Goal: Task Accomplishment & Management: Manage account settings

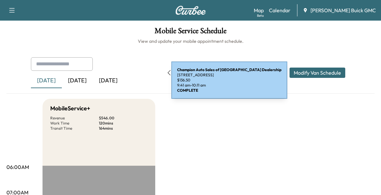
scroll to position [183, 0]
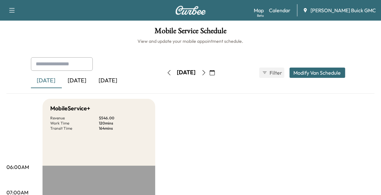
click at [79, 79] on div "[DATE]" at bounding box center [77, 80] width 31 height 15
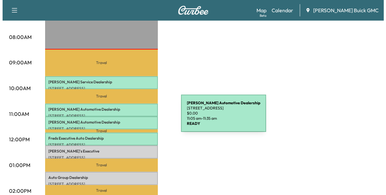
scroll to position [181, 0]
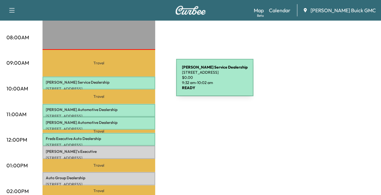
click at [128, 82] on p "[PERSON_NAME] Service Dealership" at bounding box center [99, 82] width 106 height 5
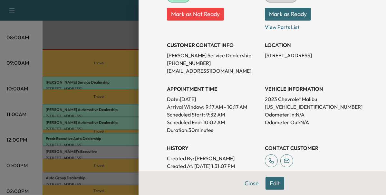
scroll to position [100, 0]
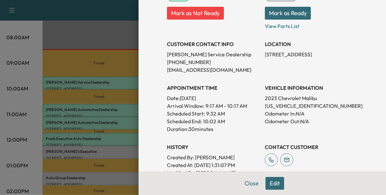
click at [108, 103] on div at bounding box center [193, 97] width 386 height 195
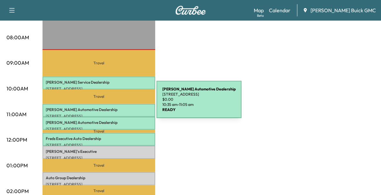
click at [108, 104] on div "Koons Automotive Dealership 15610 Richmond Hwy, Woodbridge, VA 22191, USA $ 0.0…" at bounding box center [99, 110] width 113 height 13
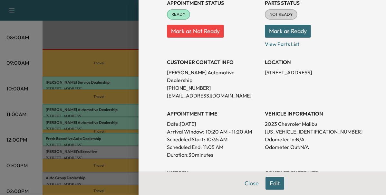
scroll to position [83, 0]
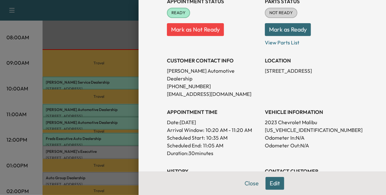
click at [125, 138] on div at bounding box center [193, 97] width 386 height 195
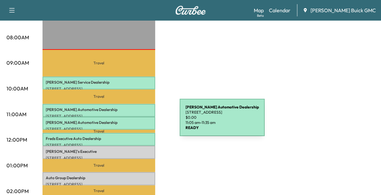
click at [131, 121] on p "Koons Automotive Dealership" at bounding box center [99, 122] width 106 height 5
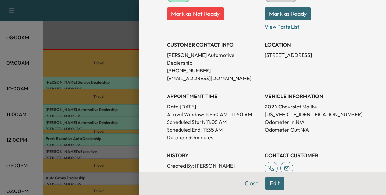
scroll to position [102, 0]
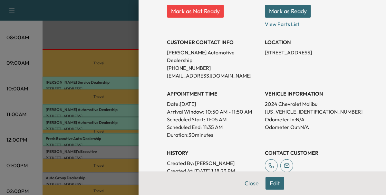
click at [117, 138] on div at bounding box center [193, 97] width 386 height 195
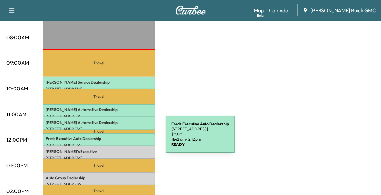
click at [117, 138] on p "Freds Executive Auto Dealership" at bounding box center [99, 138] width 106 height 5
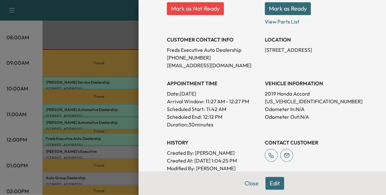
scroll to position [107, 0]
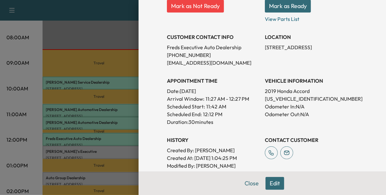
click at [109, 158] on div at bounding box center [193, 97] width 386 height 195
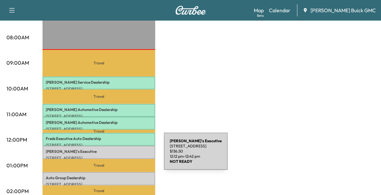
click at [116, 156] on p "14538 Richmond Hwy, Woodbridge, VA 22191, USA" at bounding box center [99, 158] width 106 height 5
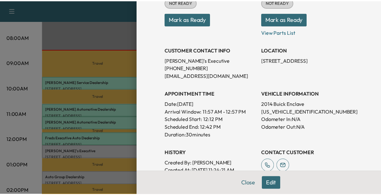
scroll to position [95, 0]
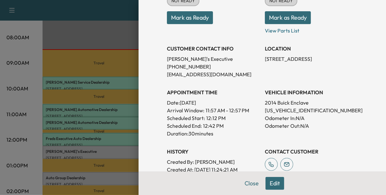
click at [113, 157] on div at bounding box center [193, 97] width 386 height 195
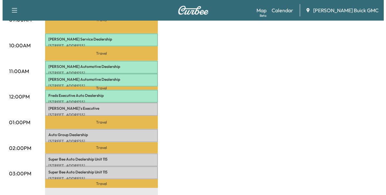
scroll to position [225, 0]
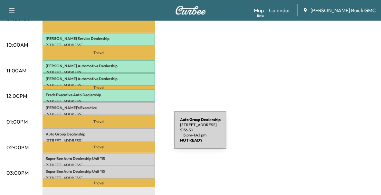
click at [126, 134] on p "Auto Group Dealership" at bounding box center [99, 134] width 106 height 5
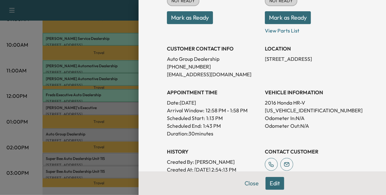
scroll to position [96, 0]
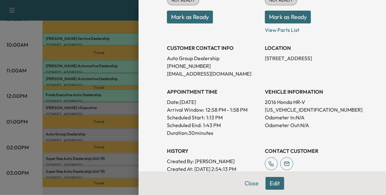
click at [107, 150] on div at bounding box center [193, 97] width 386 height 195
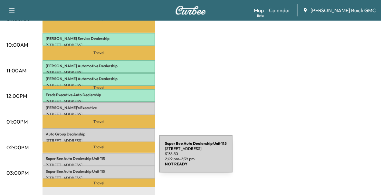
click at [111, 158] on p "Super Bee Auto Dealership Unit 115" at bounding box center [99, 158] width 106 height 5
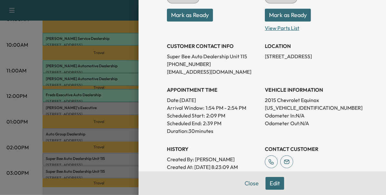
scroll to position [99, 0]
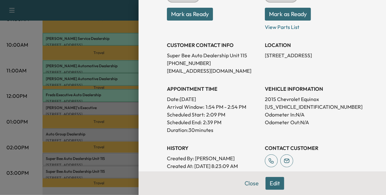
click at [116, 170] on div at bounding box center [193, 97] width 386 height 195
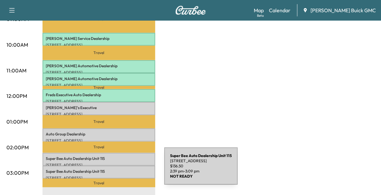
click at [116, 170] on p "Super Bee Auto Dealership Unit 115" at bounding box center [99, 171] width 106 height 5
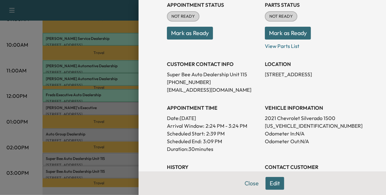
scroll to position [82, 0]
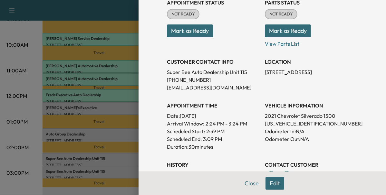
click at [117, 103] on div at bounding box center [193, 97] width 386 height 195
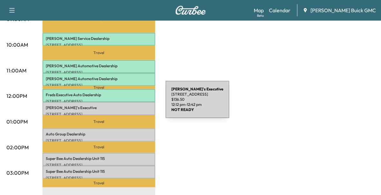
click at [117, 105] on p "Fred's Executive" at bounding box center [99, 107] width 106 height 5
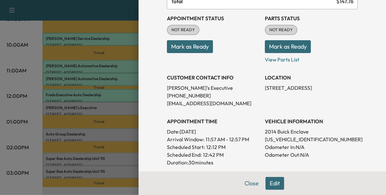
scroll to position [66, 0]
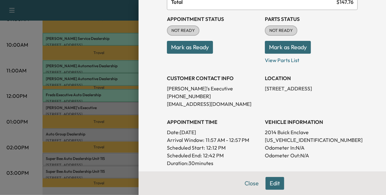
click at [102, 115] on div at bounding box center [193, 97] width 386 height 195
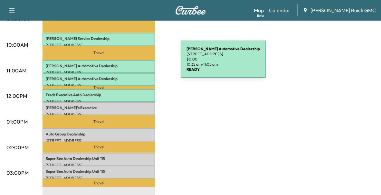
click at [132, 63] on p "Koons Automotive Dealership" at bounding box center [99, 65] width 106 height 5
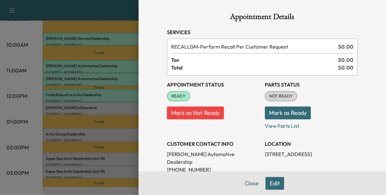
click at [117, 42] on div at bounding box center [193, 97] width 386 height 195
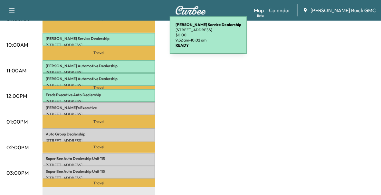
click at [121, 39] on p "Koons Service Dealership" at bounding box center [99, 38] width 106 height 5
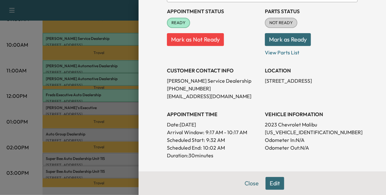
scroll to position [75, 0]
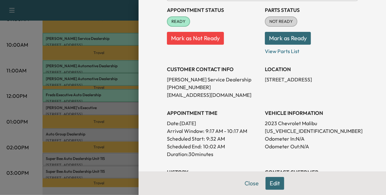
click at [268, 130] on p "1G1ZD5ST7PF157198" at bounding box center [311, 131] width 93 height 8
copy p "1G1ZD5ST7PF157198"
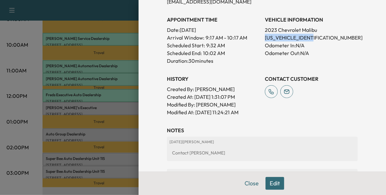
scroll to position [167, 0]
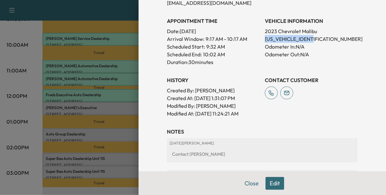
copy p "1G1ZD5ST7PF157198"
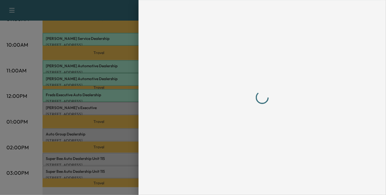
scroll to position [0, 0]
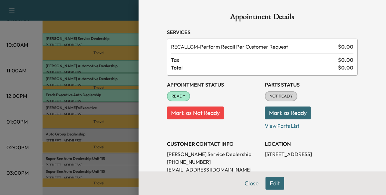
click at [115, 67] on div at bounding box center [193, 97] width 386 height 195
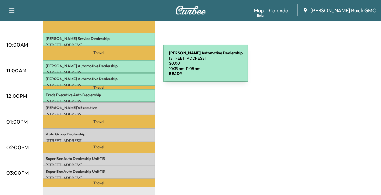
click at [115, 67] on div "Koons Automotive Dealership 15610 Richmond Hwy, Woodbridge, VA 22191, USA $ 0.0…" at bounding box center [99, 66] width 113 height 13
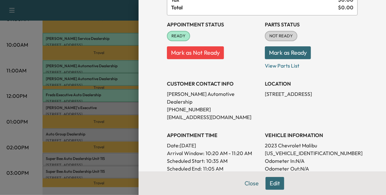
scroll to position [61, 0]
click at [282, 149] on p "1G1ZD5ST1PF183327" at bounding box center [311, 153] width 93 height 8
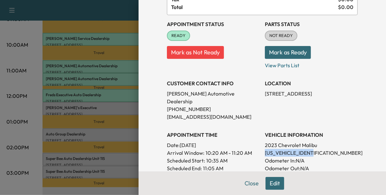
click at [282, 149] on p "1G1ZD5ST1PF183327" at bounding box center [311, 153] width 93 height 8
copy p "1G1ZD5ST1PF183327"
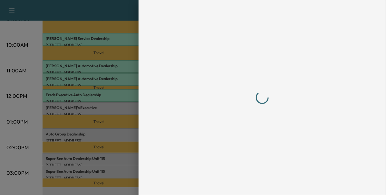
scroll to position [0, 0]
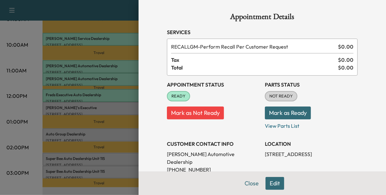
click at [115, 77] on div at bounding box center [193, 97] width 386 height 195
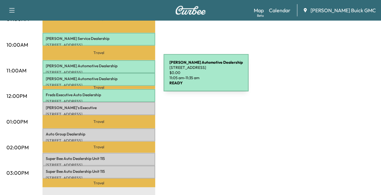
click at [115, 77] on p "Koons Automotive Dealership" at bounding box center [99, 78] width 106 height 5
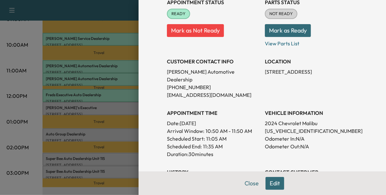
scroll to position [84, 0]
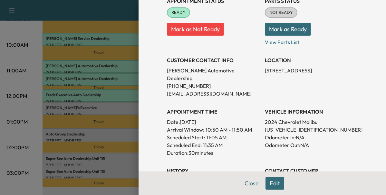
click at [278, 126] on p "1G1ZD5STXRF117460" at bounding box center [311, 130] width 93 height 8
copy p "1G1ZD5STXRF117460"
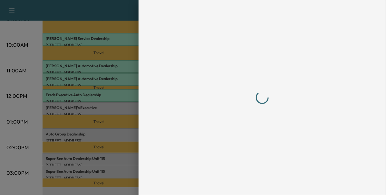
scroll to position [0, 0]
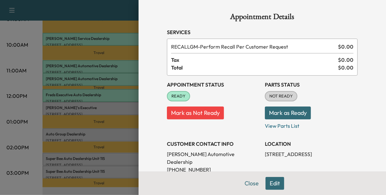
click at [122, 107] on div at bounding box center [193, 97] width 386 height 195
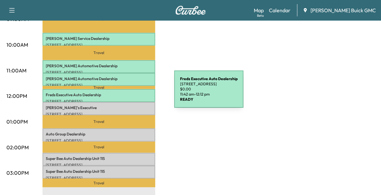
click at [126, 93] on p "Freds Executive Auto Dealership" at bounding box center [99, 94] width 106 height 5
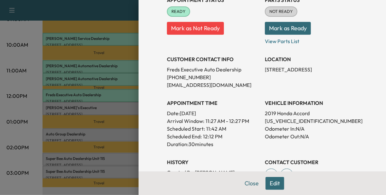
scroll to position [86, 0]
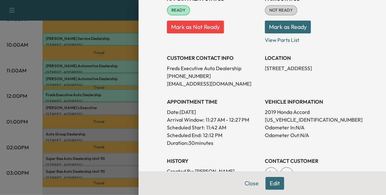
click at [268, 120] on p "1HGCV1F1XKA150443" at bounding box center [311, 120] width 93 height 8
copy p "1HGCV1F1XKA150443"
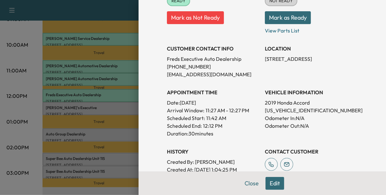
click at [99, 102] on div at bounding box center [193, 97] width 386 height 195
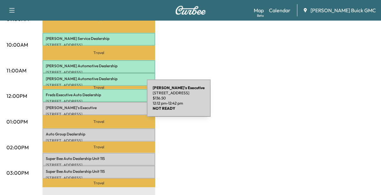
click at [99, 102] on div "Fred's Executive 14538 Richmond Hwy, Woodbridge, VA 22191, USA $ 136.50 12:12 p…" at bounding box center [99, 108] width 113 height 13
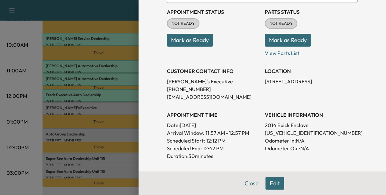
scroll to position [73, 0]
click at [281, 132] on p "5GAKRCKD0EJ136423" at bounding box center [311, 133] width 93 height 8
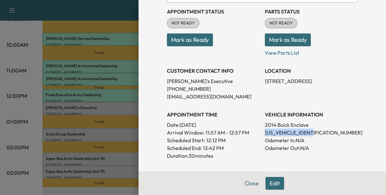
click at [281, 132] on p "5GAKRCKD0EJ136423" at bounding box center [311, 133] width 93 height 8
copy p "5GAKRCKD0EJ136423"
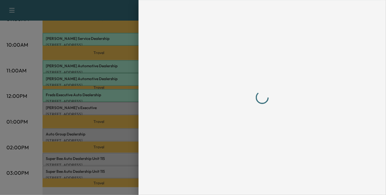
scroll to position [0, 0]
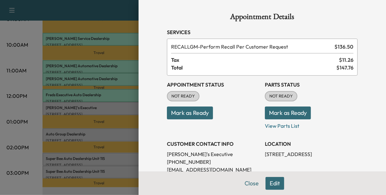
click at [132, 101] on div at bounding box center [193, 97] width 386 height 195
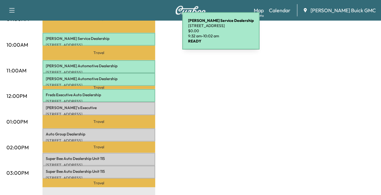
click at [134, 36] on p "Koons Service Dealership" at bounding box center [99, 38] width 106 height 5
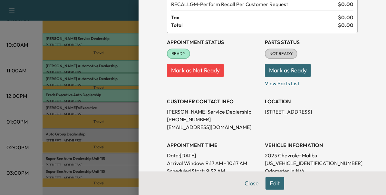
scroll to position [47, 0]
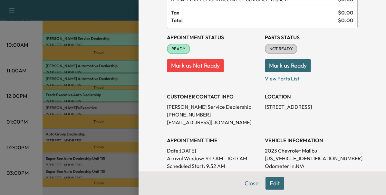
click at [201, 64] on button "Mark as Not Ready" at bounding box center [195, 65] width 57 height 13
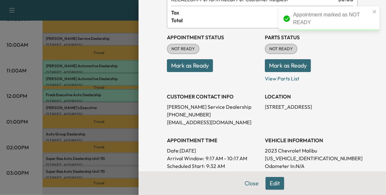
click at [133, 71] on div at bounding box center [193, 97] width 386 height 195
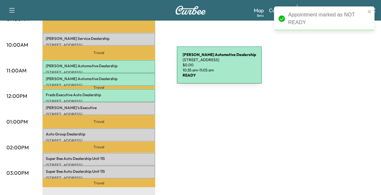
click at [129, 70] on p "15610 Richmond Hwy, Woodbridge, VA 22191, USA" at bounding box center [99, 72] width 106 height 5
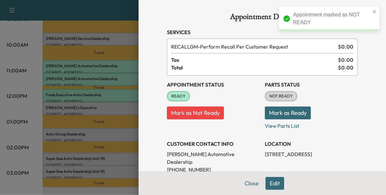
click at [177, 119] on button "Mark as Not Ready" at bounding box center [195, 113] width 57 height 13
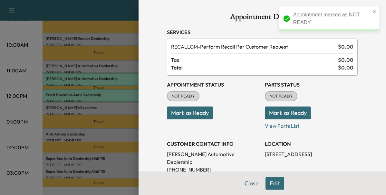
click at [128, 82] on div at bounding box center [193, 97] width 386 height 195
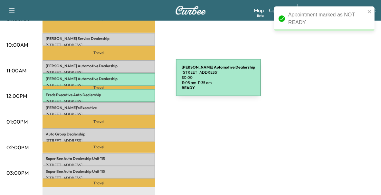
click at [128, 83] on p "15610 Richmond Hwy, Woodbridge, VA 22191, USA" at bounding box center [99, 85] width 106 height 5
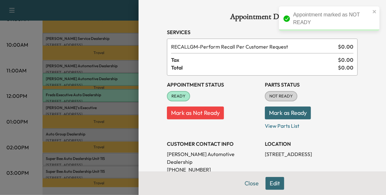
drag, startPoint x: 128, startPoint y: 82, endPoint x: 187, endPoint y: 115, distance: 68.4
click at [187, 115] on button "Mark as Not Ready" at bounding box center [195, 113] width 57 height 13
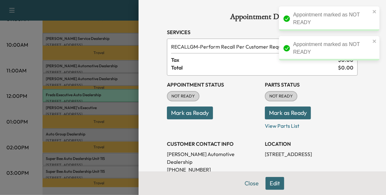
click at [109, 95] on div at bounding box center [193, 97] width 386 height 195
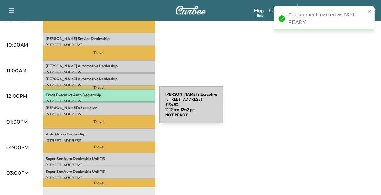
click at [111, 109] on div "Fred's Executive 14538 Richmond Hwy, Woodbridge, VA 22191, USA $ 136.50 12:12 p…" at bounding box center [99, 108] width 113 height 13
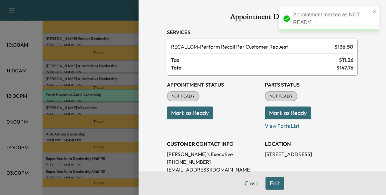
click at [180, 118] on button "Mark as Ready" at bounding box center [190, 113] width 46 height 13
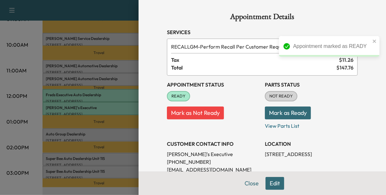
click at [95, 131] on div at bounding box center [193, 97] width 386 height 195
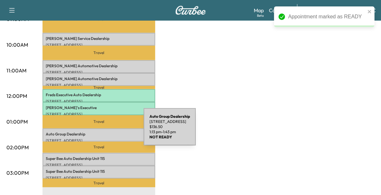
click at [95, 132] on p "Auto Group Dealership" at bounding box center [99, 134] width 106 height 5
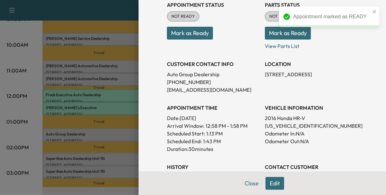
scroll to position [80, 0]
click at [265, 121] on p "2016 Honda HR-V" at bounding box center [311, 118] width 93 height 8
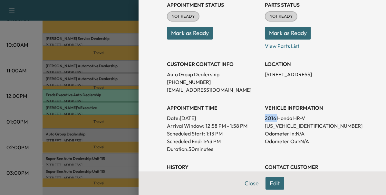
click at [265, 121] on p "2016 Honda HR-V" at bounding box center [311, 118] width 93 height 8
drag, startPoint x: 265, startPoint y: 121, endPoint x: 267, endPoint y: 124, distance: 3.8
click at [267, 124] on p "3CZRU6H36GM707392" at bounding box center [311, 126] width 93 height 8
copy p "3CZRU6H36GM707392"
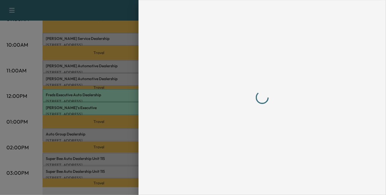
scroll to position [0, 0]
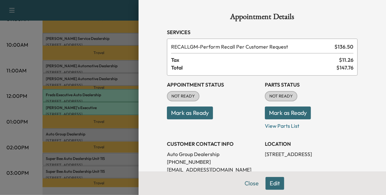
click at [181, 115] on button "Mark as Ready" at bounding box center [190, 113] width 46 height 13
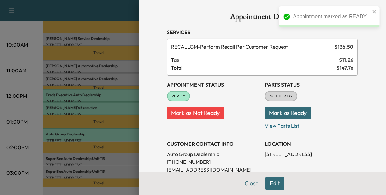
click at [119, 141] on div at bounding box center [193, 97] width 386 height 195
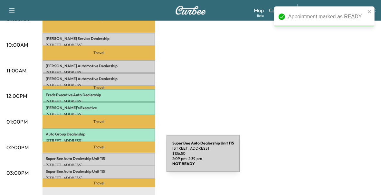
click at [118, 158] on p "Super Bee Auto Dealership Unit 115" at bounding box center [99, 158] width 106 height 5
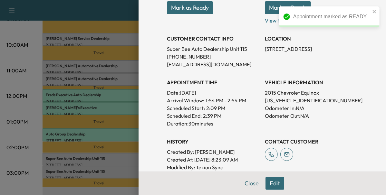
scroll to position [106, 0]
click at [283, 101] on p "2GNFLHE33F6338213" at bounding box center [311, 100] width 93 height 8
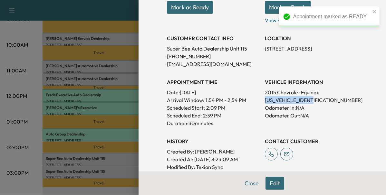
click at [283, 101] on p "2GNFLHE33F6338213" at bounding box center [311, 100] width 93 height 8
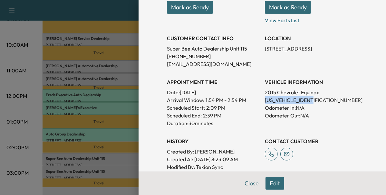
copy p "2GNFLHE33F6338213"
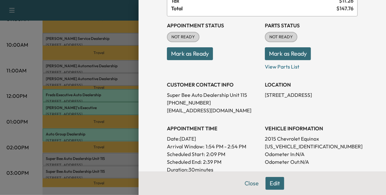
scroll to position [68, 0]
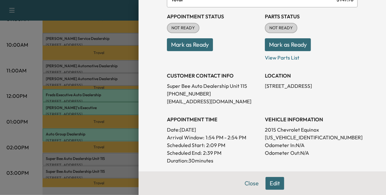
click at [108, 174] on div at bounding box center [193, 97] width 386 height 195
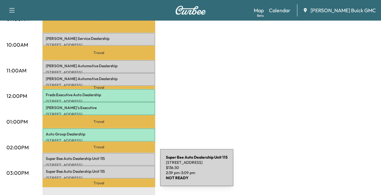
click at [112, 172] on div "Super Bee Auto Dealership Unit 115 25358 Pleasant Valley Rd, Chantilly, VA 2015…" at bounding box center [99, 172] width 113 height 13
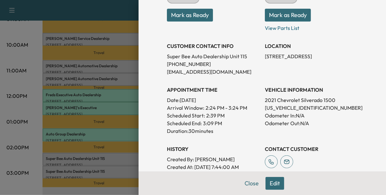
scroll to position [99, 0]
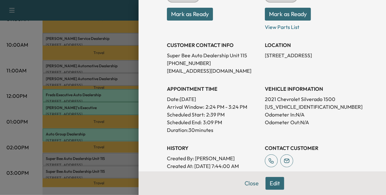
click at [302, 108] on p "1GCVYEET1MZ223485" at bounding box center [311, 107] width 93 height 8
copy p "1GCVYEET1MZ223485"
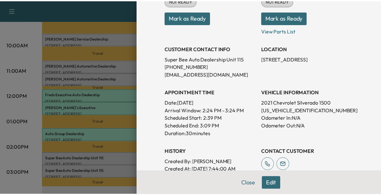
scroll to position [97, 0]
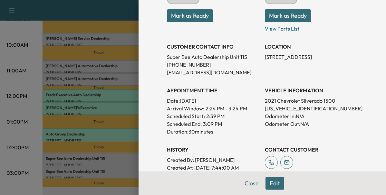
click at [183, 13] on button "Mark as Ready" at bounding box center [190, 15] width 46 height 13
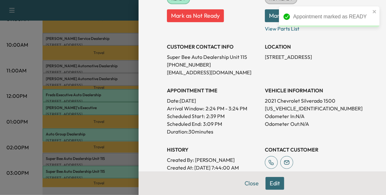
click at [129, 132] on div at bounding box center [193, 97] width 386 height 195
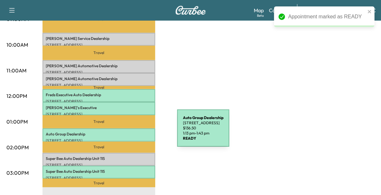
click at [129, 132] on p "Auto Group Dealership" at bounding box center [99, 134] width 106 height 5
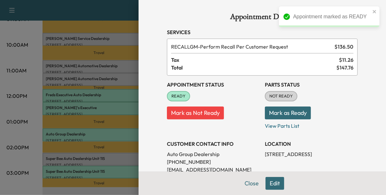
click at [129, 142] on div at bounding box center [193, 97] width 386 height 195
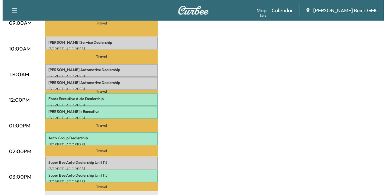
scroll to position [212, 0]
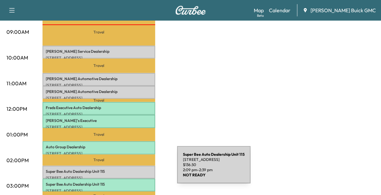
click at [129, 169] on p "Super Bee Auto Dealership Unit 115" at bounding box center [99, 171] width 106 height 5
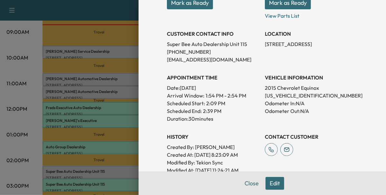
scroll to position [110, 0]
click at [121, 81] on div at bounding box center [193, 97] width 386 height 195
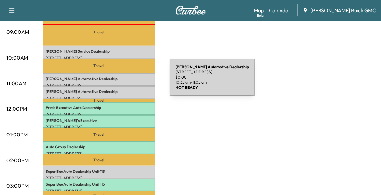
click at [121, 83] on p "15610 Richmond Hwy, Woodbridge, VA 22191, USA" at bounding box center [99, 85] width 106 height 5
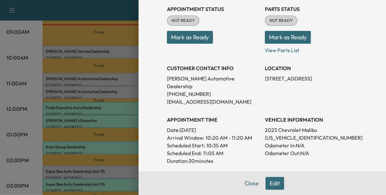
scroll to position [76, 0]
click at [113, 91] on div at bounding box center [193, 97] width 386 height 195
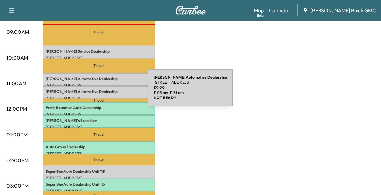
drag, startPoint x: 113, startPoint y: 91, endPoint x: 100, endPoint y: 91, distance: 13.9
click at [100, 91] on p "Koons Automotive Dealership" at bounding box center [99, 91] width 106 height 5
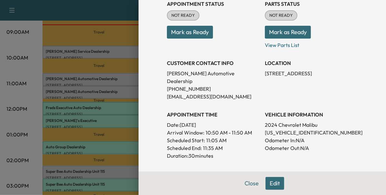
scroll to position [81, 0]
click at [123, 88] on div at bounding box center [193, 97] width 386 height 195
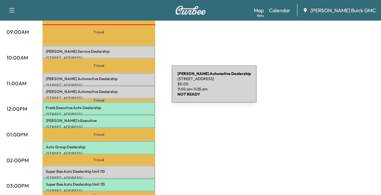
click at [123, 89] on p "Koons Automotive Dealership" at bounding box center [99, 91] width 106 height 5
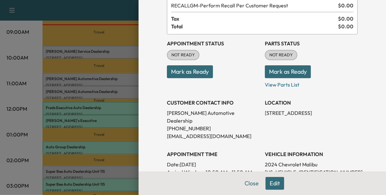
scroll to position [42, 0]
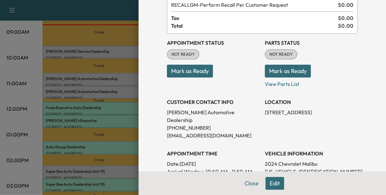
click at [120, 44] on div at bounding box center [193, 97] width 386 height 195
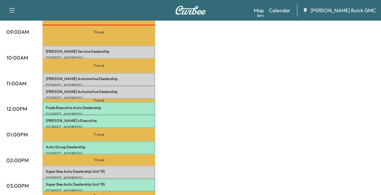
click at [120, 44] on p "Travel" at bounding box center [99, 32] width 113 height 27
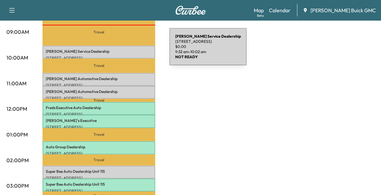
click at [121, 51] on p "Koons Service Dealership" at bounding box center [99, 51] width 106 height 5
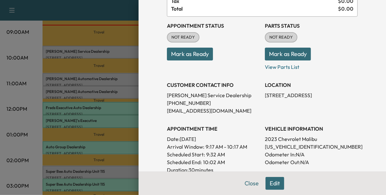
scroll to position [63, 0]
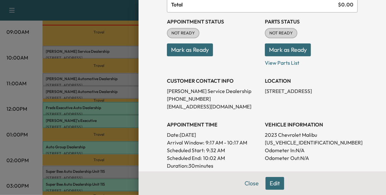
click at [125, 81] on div at bounding box center [193, 97] width 386 height 195
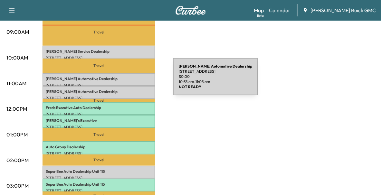
click at [125, 83] on p "15610 Richmond Hwy, Woodbridge, VA 22191, USA" at bounding box center [99, 85] width 106 height 5
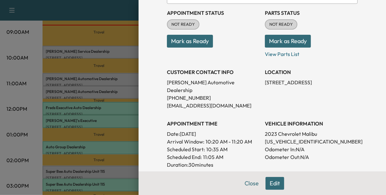
scroll to position [72, 0]
click at [103, 91] on div at bounding box center [193, 97] width 386 height 195
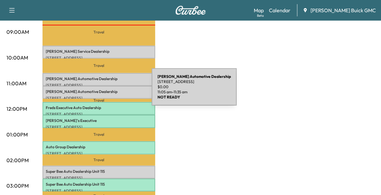
click at [103, 91] on p "Koons Automotive Dealership" at bounding box center [99, 91] width 106 height 5
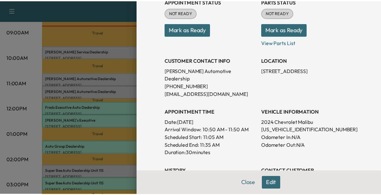
scroll to position [84, 0]
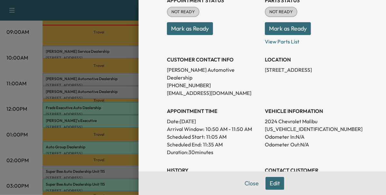
click at [117, 92] on div at bounding box center [193, 97] width 386 height 195
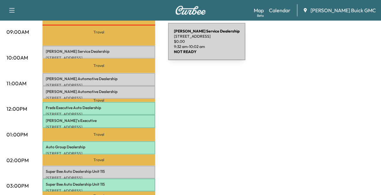
click at [120, 46] on div "Koons Service Dealership 265 Cambridge St, Falmouth, VA 22405, USA $ 0.00 9:32 …" at bounding box center [99, 52] width 113 height 13
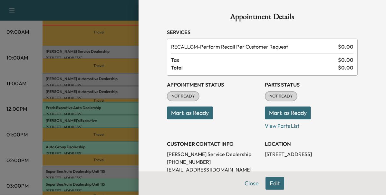
click at [198, 112] on button "Mark as Ready" at bounding box center [190, 113] width 46 height 13
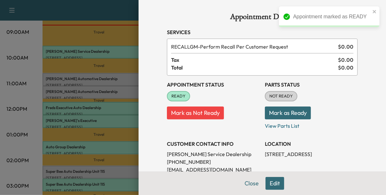
click at [122, 84] on div at bounding box center [193, 97] width 386 height 195
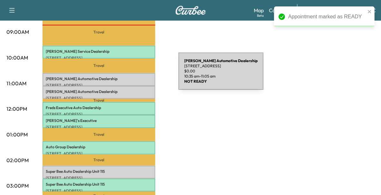
click at [130, 76] on p "Koons Automotive Dealership" at bounding box center [99, 78] width 106 height 5
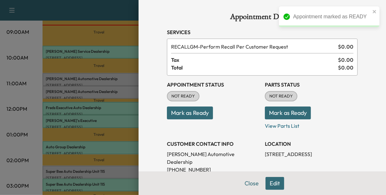
click at [187, 117] on button "Mark as Ready" at bounding box center [190, 113] width 46 height 13
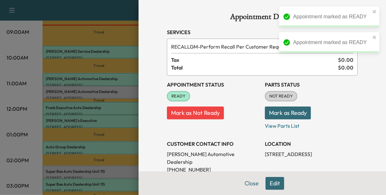
click at [119, 92] on div at bounding box center [193, 97] width 386 height 195
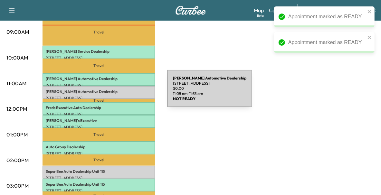
click at [119, 92] on div "Koons Automotive Dealership 15610 Richmond Hwy, Woodbridge, VA 22191, USA $ 0.0…" at bounding box center [99, 92] width 113 height 13
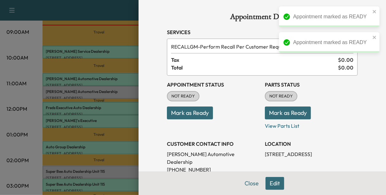
click at [119, 92] on div at bounding box center [193, 97] width 386 height 195
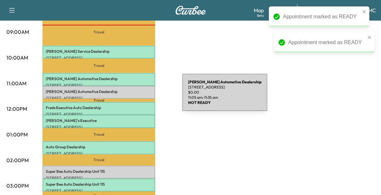
click at [134, 96] on p "15610 Richmond Hwy, Woodbridge, VA 22191, USA" at bounding box center [99, 98] width 106 height 5
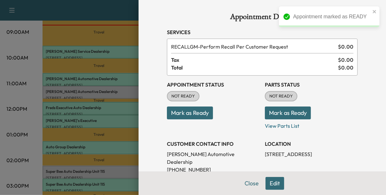
click at [172, 113] on button "Mark as Ready" at bounding box center [190, 113] width 46 height 13
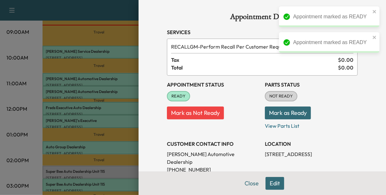
click at [125, 139] on div at bounding box center [193, 97] width 386 height 195
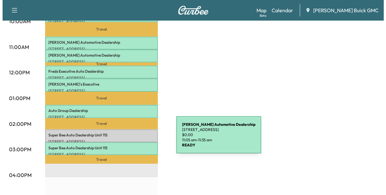
scroll to position [248, 0]
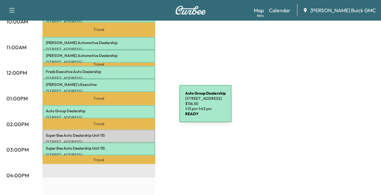
click at [131, 109] on p "Auto Group Dealership" at bounding box center [99, 111] width 106 height 5
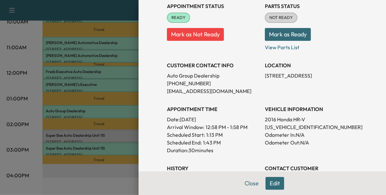
scroll to position [79, 0]
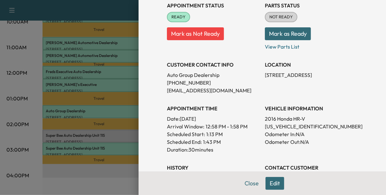
click at [102, 85] on div at bounding box center [193, 97] width 386 height 195
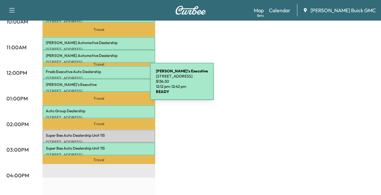
click at [102, 85] on div "Fred's Executive 14538 Richmond Hwy, Woodbridge, VA 22191, USA $ 136.50 12:12 p…" at bounding box center [99, 85] width 113 height 13
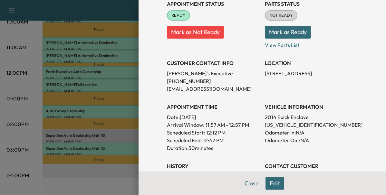
scroll to position [81, 0]
click at [272, 126] on p "5GAKRCKD0EJ136423" at bounding box center [311, 125] width 93 height 8
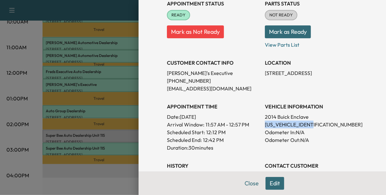
click at [272, 126] on p "5GAKRCKD0EJ136423" at bounding box center [311, 125] width 93 height 8
copy p "5GAKRCKD0EJ136423"
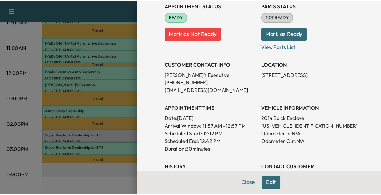
scroll to position [88, 0]
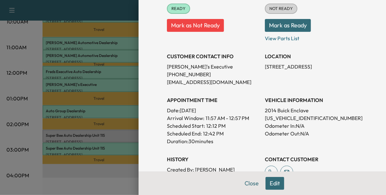
click at [101, 167] on div at bounding box center [193, 97] width 386 height 195
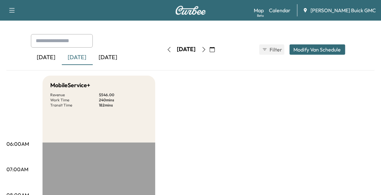
scroll to position [22, 0]
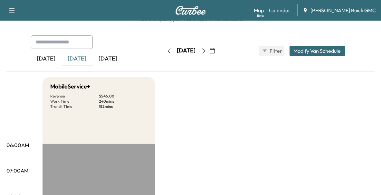
click at [49, 62] on div "[DATE]" at bounding box center [46, 59] width 31 height 15
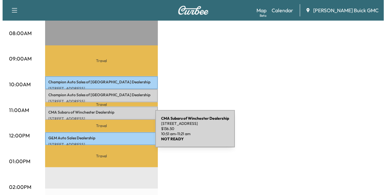
scroll to position [186, 0]
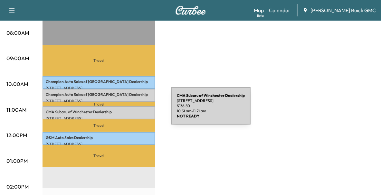
click at [123, 110] on p "CMA Subaru of Winchester Dealership" at bounding box center [99, 112] width 106 height 5
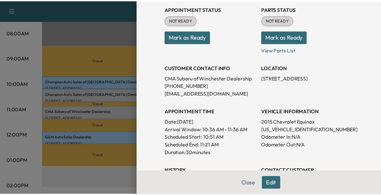
scroll to position [77, 0]
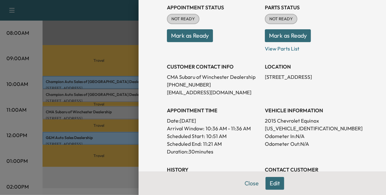
click at [63, 155] on div at bounding box center [193, 97] width 386 height 195
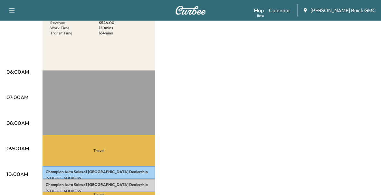
scroll to position [0, 0]
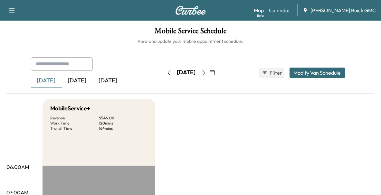
click at [77, 82] on div "[DATE]" at bounding box center [77, 80] width 31 height 15
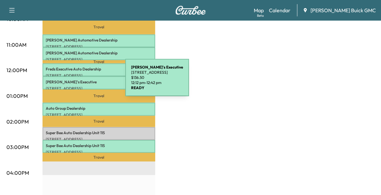
scroll to position [251, 0]
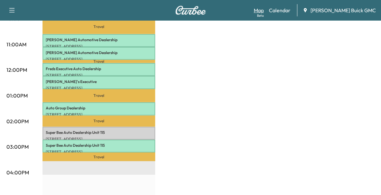
click at [264, 7] on link "Map Beta" at bounding box center [259, 10] width 10 height 8
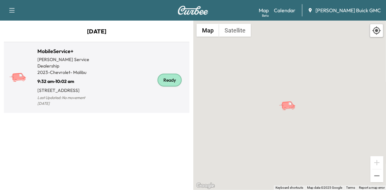
click at [176, 79] on div "Ready" at bounding box center [170, 80] width 24 height 13
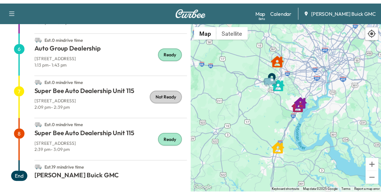
scroll to position [265, 0]
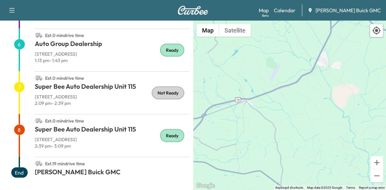
drag, startPoint x: 308, startPoint y: 94, endPoint x: 165, endPoint y: 156, distance: 155.5
click at [165, 156] on div "MobileService+ Back Start Joyce Koons Buick GMC Est. 1 hr 2 min drive time 1 Ko…" at bounding box center [193, 106] width 386 height 170
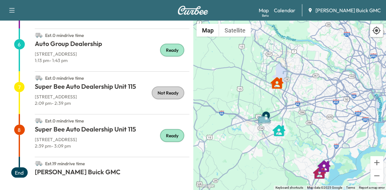
drag, startPoint x: 335, startPoint y: 88, endPoint x: 254, endPoint y: 173, distance: 117.3
click at [254, 173] on div "To activate drag with keyboard, press Alt + Enter. Once in keyboard drag state,…" at bounding box center [289, 106] width 193 height 170
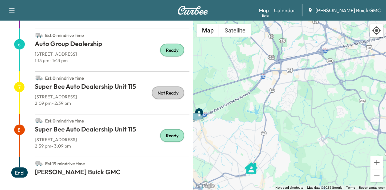
click at [209, 106] on div "Van" at bounding box center [199, 111] width 23 height 11
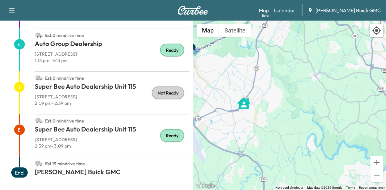
drag, startPoint x: 209, startPoint y: 106, endPoint x: 202, endPoint y: 42, distance: 64.7
click at [202, 42] on div "Van" at bounding box center [191, 46] width 23 height 11
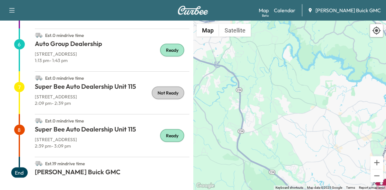
drag, startPoint x: 244, startPoint y: 103, endPoint x: 222, endPoint y: 14, distance: 92.2
click at [222, 14] on div "Book New Appointment Support Log Out Map Beta Calendar Joyce Koons Buick GMC Mo…" at bounding box center [193, 95] width 386 height 190
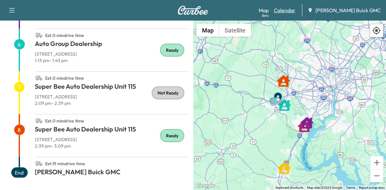
click at [294, 11] on link "Calendar" at bounding box center [285, 10] width 22 height 8
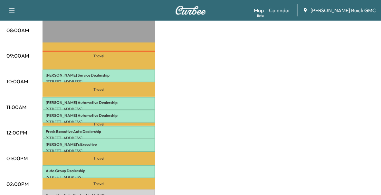
scroll to position [184, 0]
